Goal: Check status: Check status

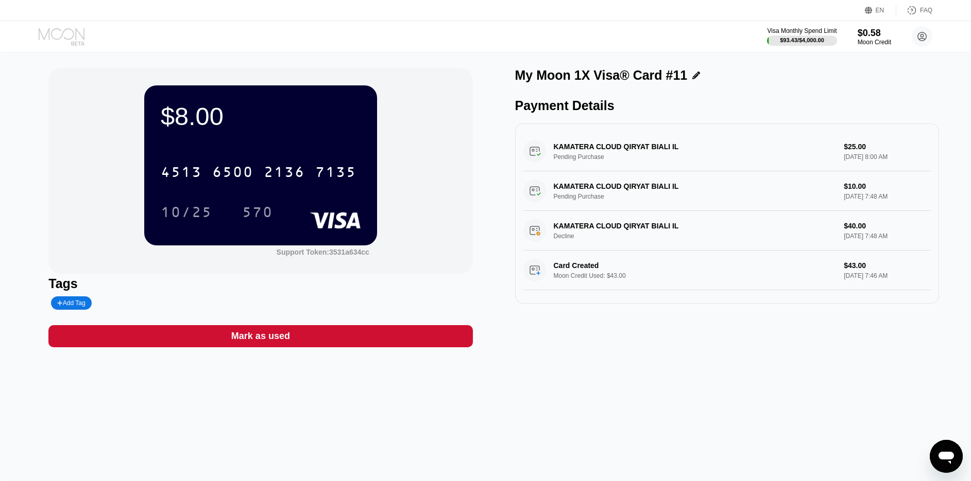
click at [63, 34] on icon at bounding box center [62, 34] width 46 height 12
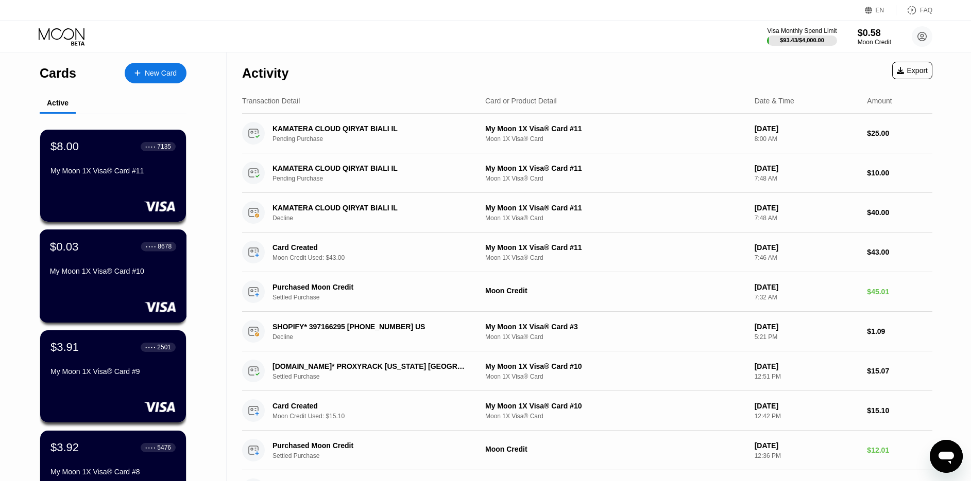
click at [107, 274] on div "My Moon 1X Visa® Card #10" at bounding box center [113, 271] width 126 height 8
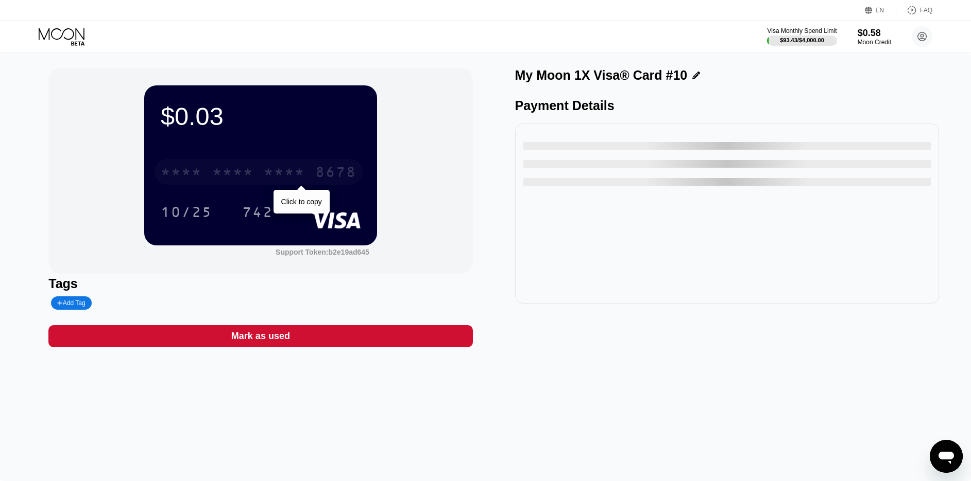
click at [217, 174] on div "* * * *" at bounding box center [232, 173] width 41 height 16
click at [228, 173] on div "6500" at bounding box center [232, 173] width 41 height 16
